Goal: Information Seeking & Learning: Learn about a topic

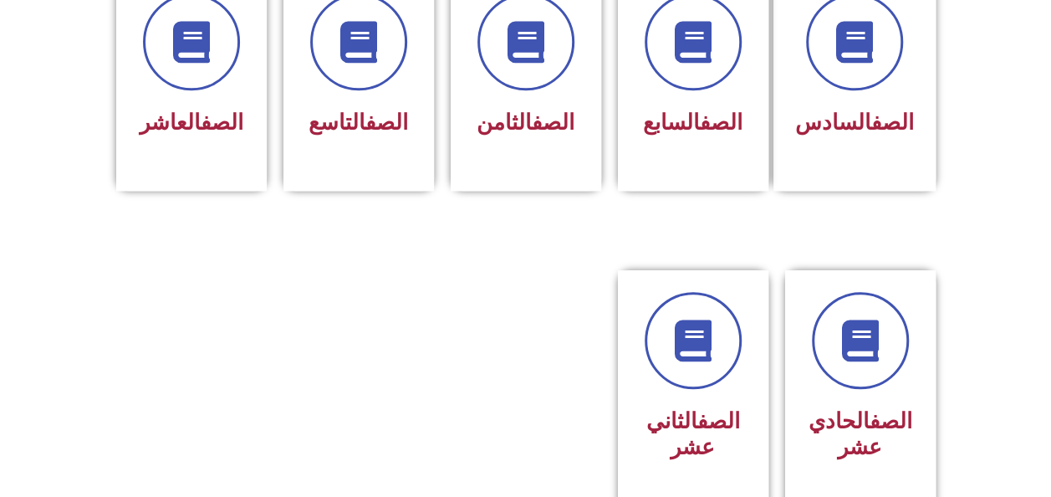
scroll to position [770, 0]
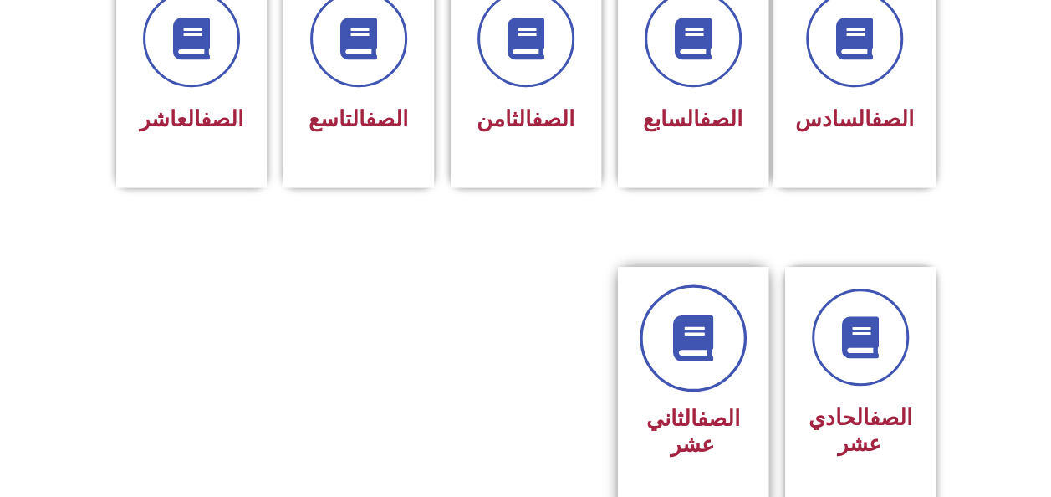
click at [657, 299] on link at bounding box center [693, 337] width 107 height 107
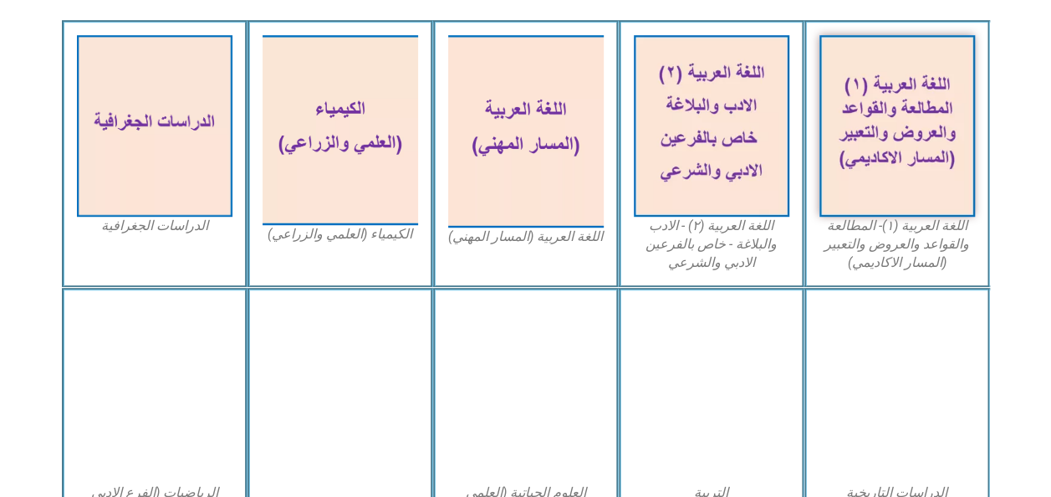
scroll to position [569, 0]
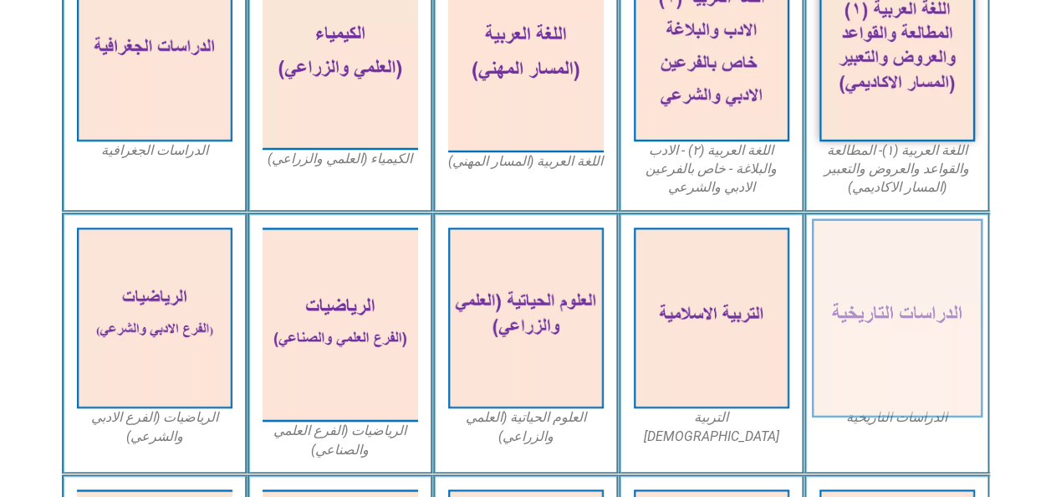
click at [915, 342] on img at bounding box center [896, 317] width 171 height 199
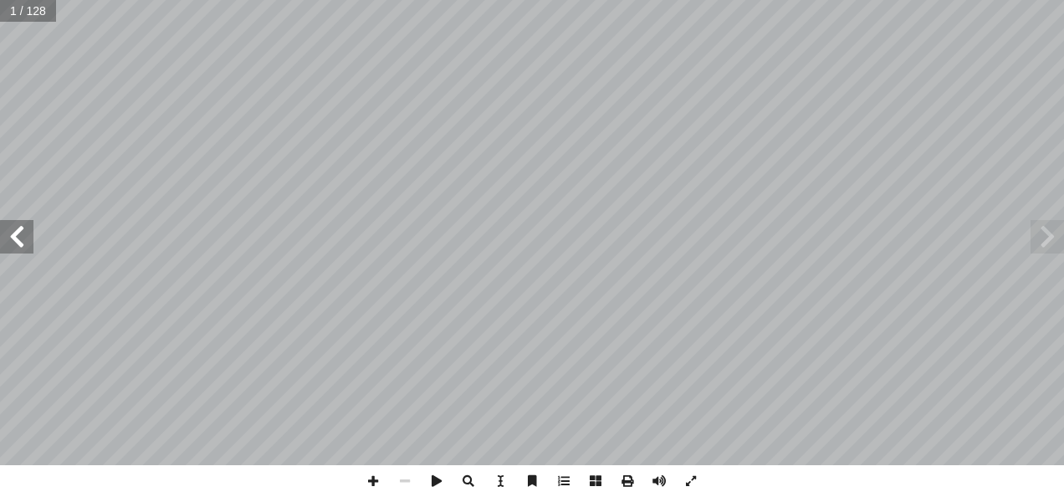
click at [1049, 248] on span at bounding box center [1046, 236] width 33 height 33
click at [29, 243] on span at bounding box center [16, 236] width 33 height 33
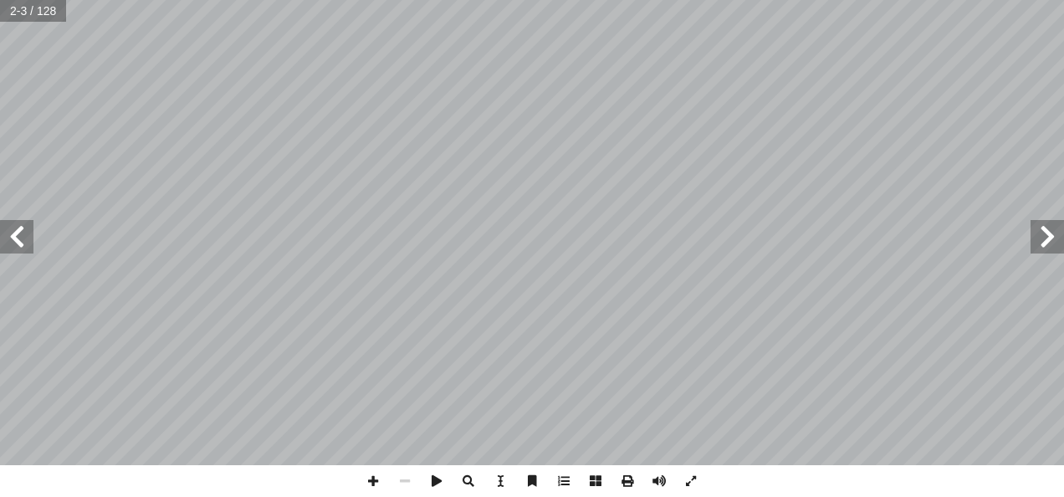
click at [29, 243] on span at bounding box center [16, 236] width 33 height 33
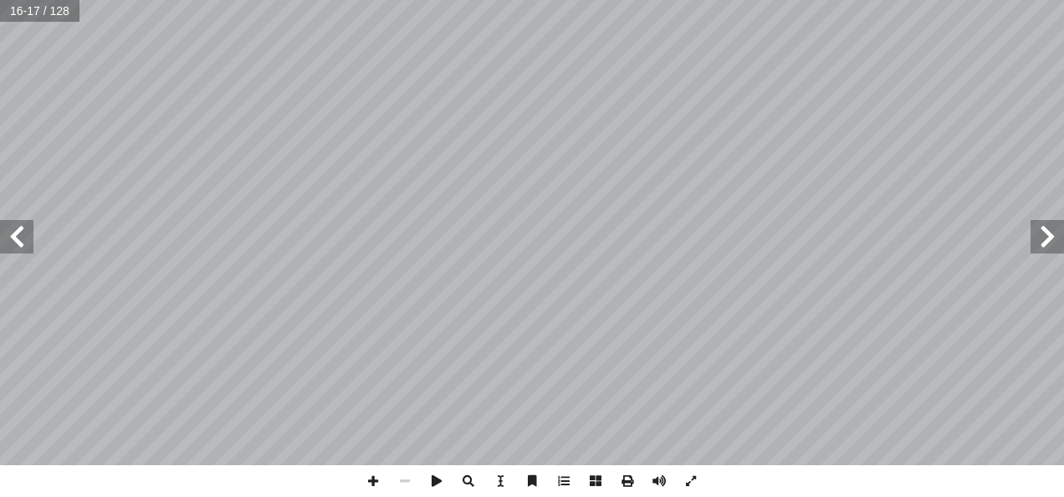
click at [29, 243] on span at bounding box center [16, 236] width 33 height 33
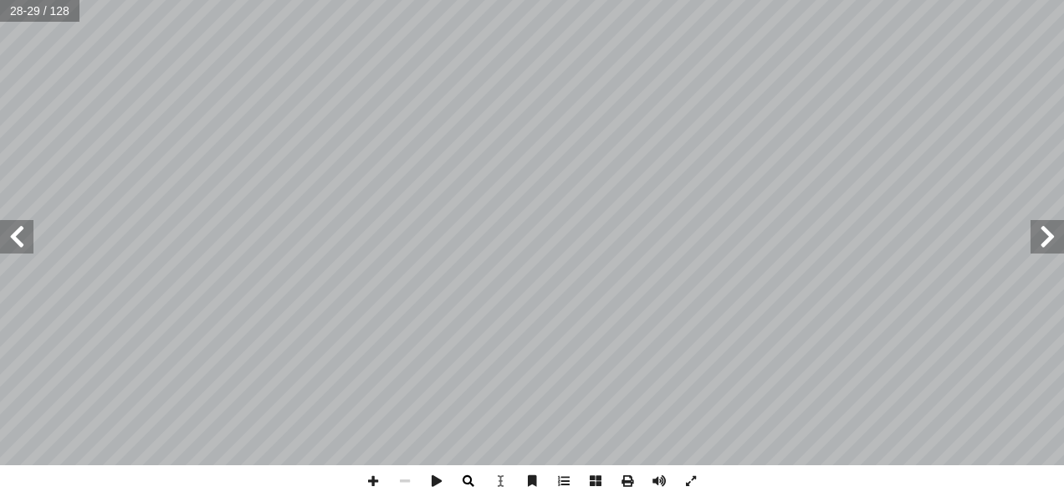
click at [468, 482] on span at bounding box center [469, 481] width 32 height 32
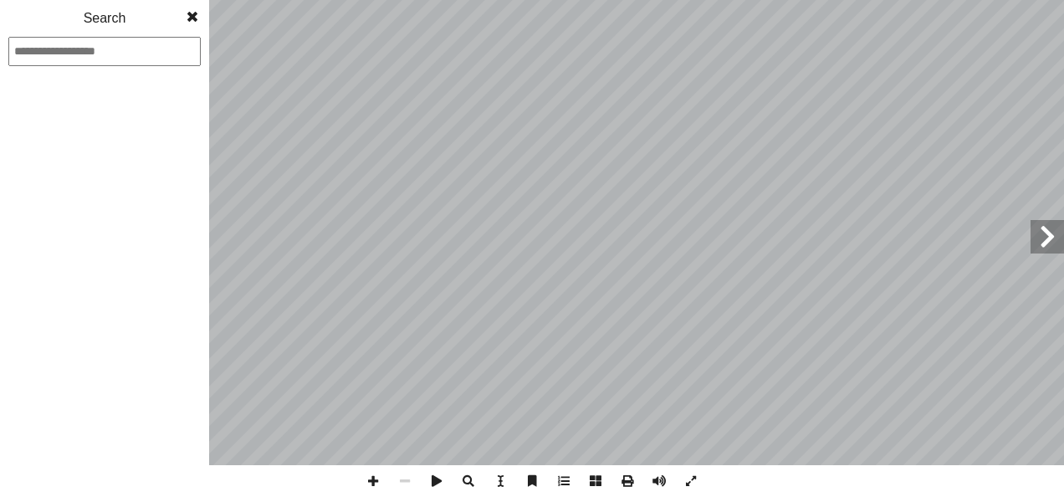
click at [468, 482] on span at bounding box center [469, 481] width 32 height 32
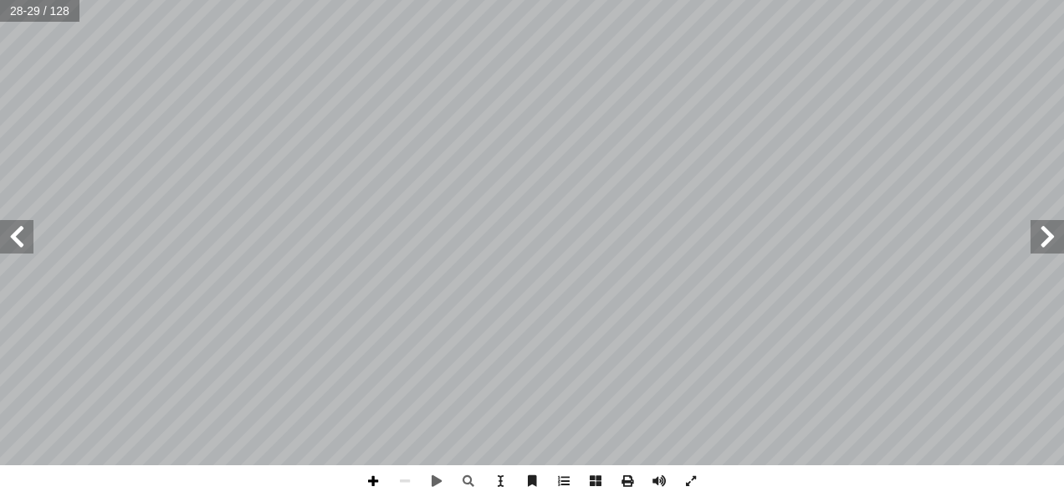
click at [372, 472] on span at bounding box center [373, 481] width 32 height 32
click at [409, 487] on span at bounding box center [405, 481] width 32 height 32
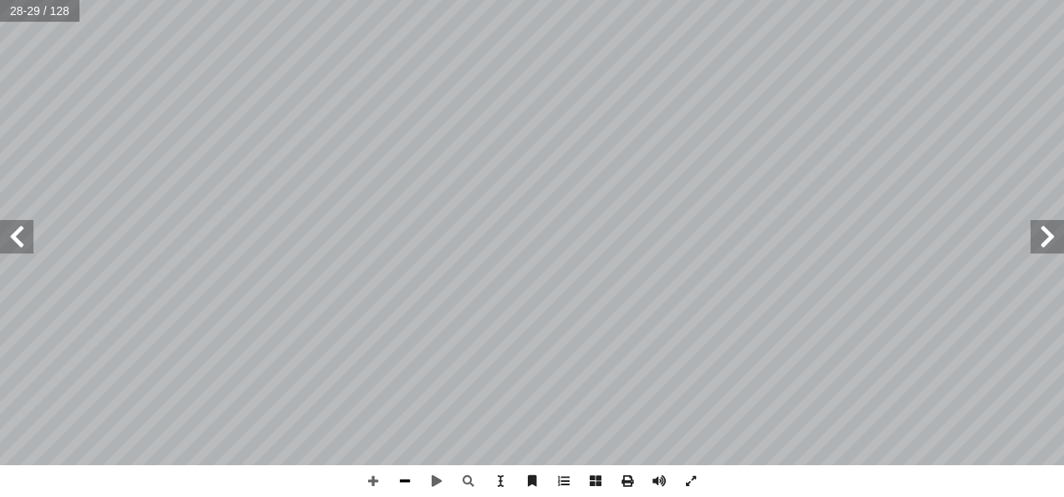
click at [409, 487] on span at bounding box center [405, 481] width 32 height 32
click at [23, 236] on span at bounding box center [16, 236] width 33 height 33
click at [375, 480] on span at bounding box center [373, 481] width 32 height 32
click at [27, 243] on span at bounding box center [16, 236] width 33 height 33
click at [368, 481] on span at bounding box center [373, 481] width 32 height 32
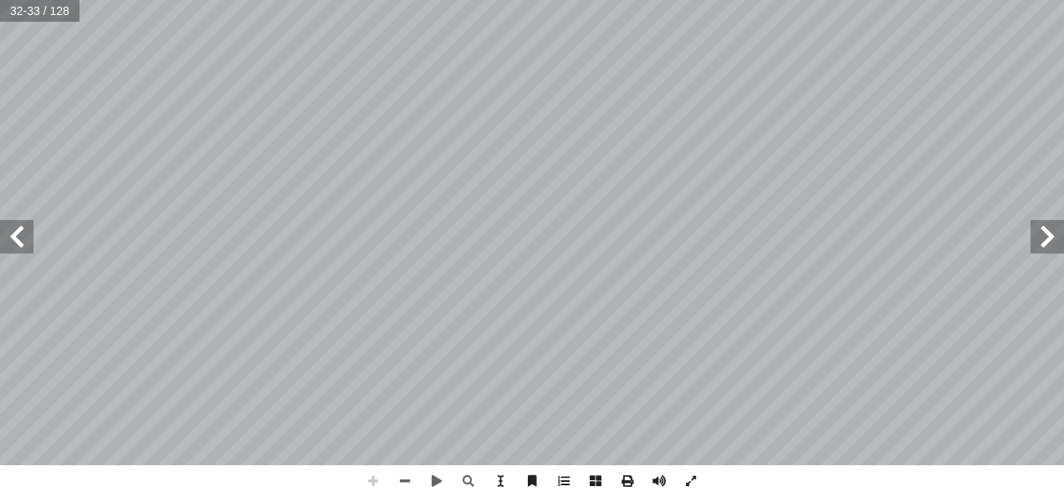
click at [368, 481] on span at bounding box center [373, 481] width 32 height 32
